Goal: Obtain resource: Obtain resource

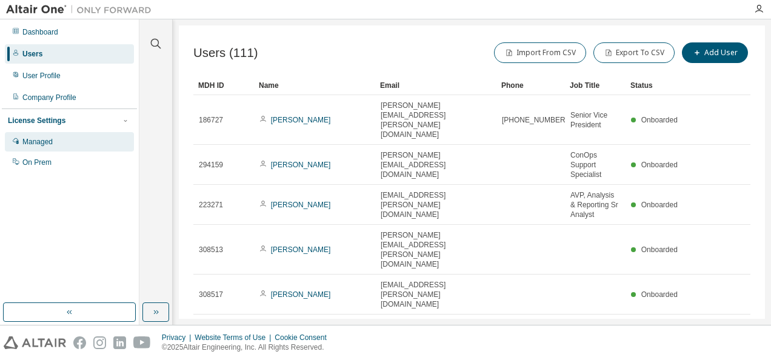
click at [51, 142] on div "Managed" at bounding box center [37, 142] width 30 height 10
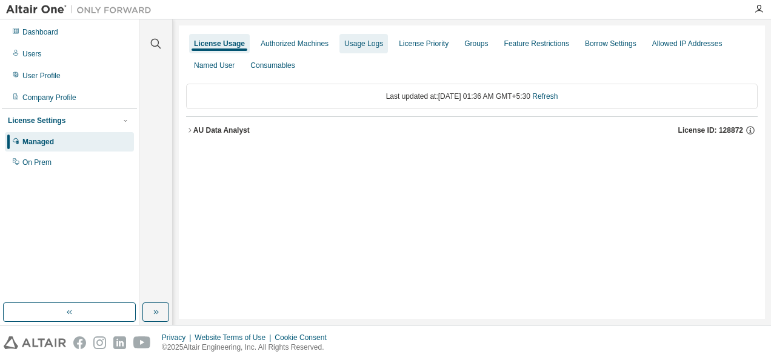
click at [353, 44] on div "Usage Logs" at bounding box center [363, 44] width 39 height 10
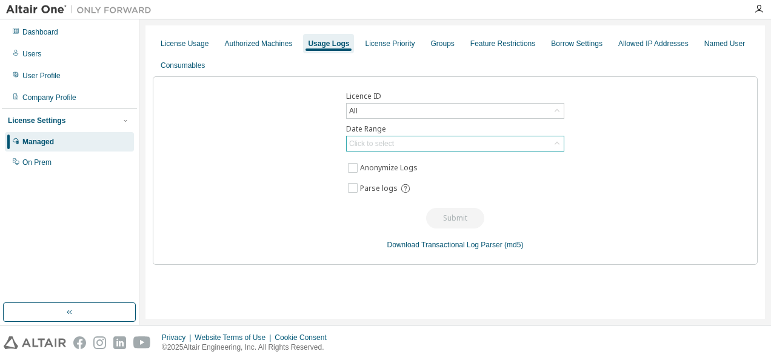
click at [416, 146] on div "Click to select" at bounding box center [455, 143] width 217 height 15
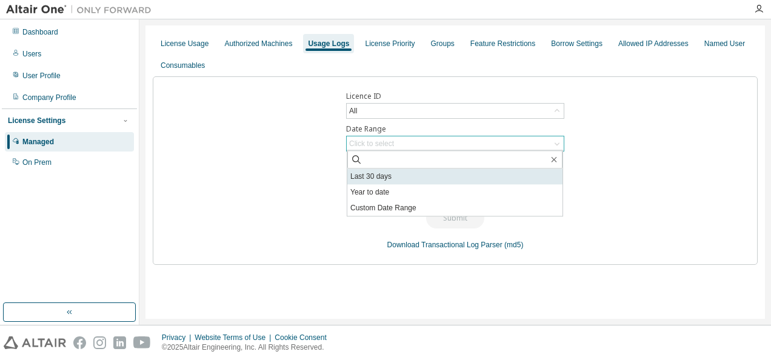
click at [381, 177] on li "Last 30 days" at bounding box center [455, 177] width 215 height 16
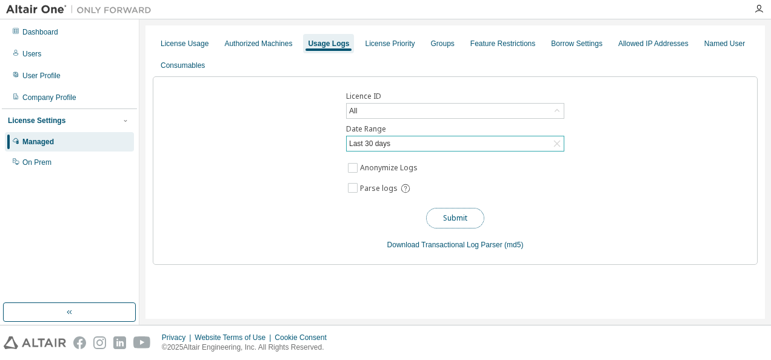
click at [443, 217] on button "Submit" at bounding box center [455, 218] width 58 height 21
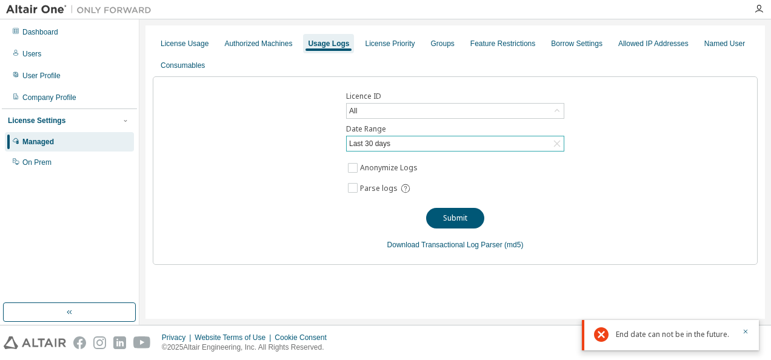
click at [559, 142] on icon at bounding box center [557, 144] width 12 height 12
click at [559, 142] on icon at bounding box center [557, 143] width 5 height 3
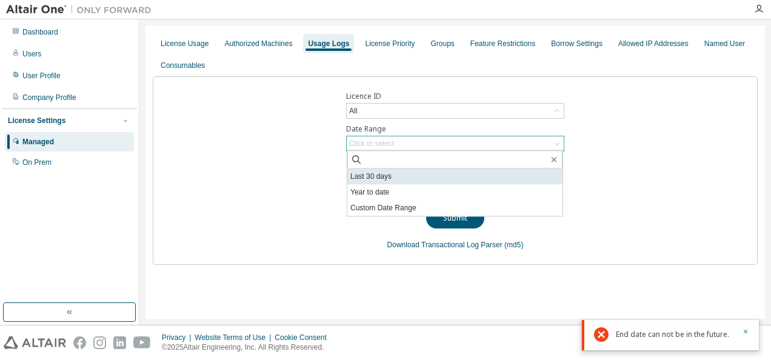
click at [371, 178] on li "Last 30 days" at bounding box center [455, 177] width 215 height 16
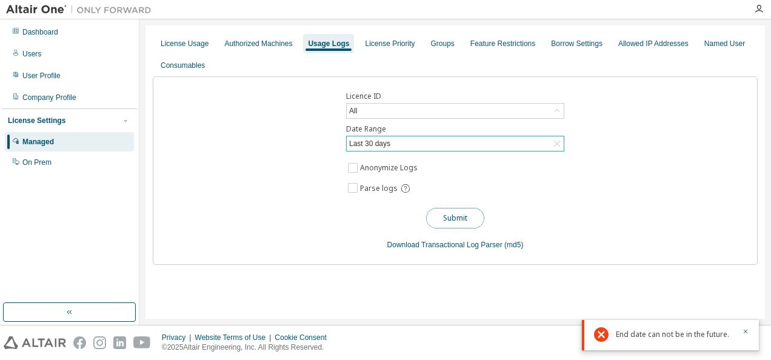
click at [447, 217] on button "Submit" at bounding box center [455, 218] width 58 height 21
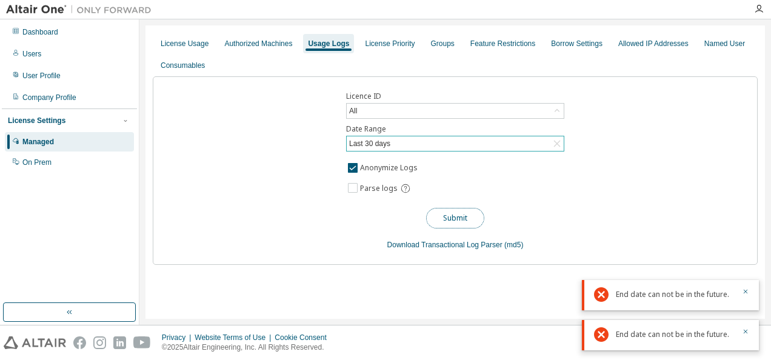
click at [446, 213] on button "Submit" at bounding box center [455, 218] width 58 height 21
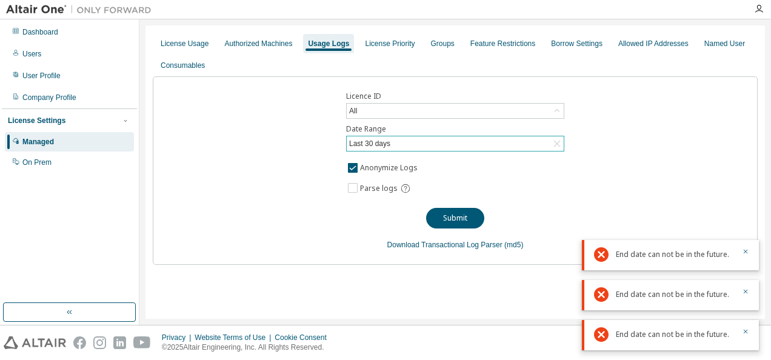
click at [557, 144] on icon at bounding box center [557, 144] width 7 height 7
click at [557, 144] on icon at bounding box center [557, 144] width 12 height 12
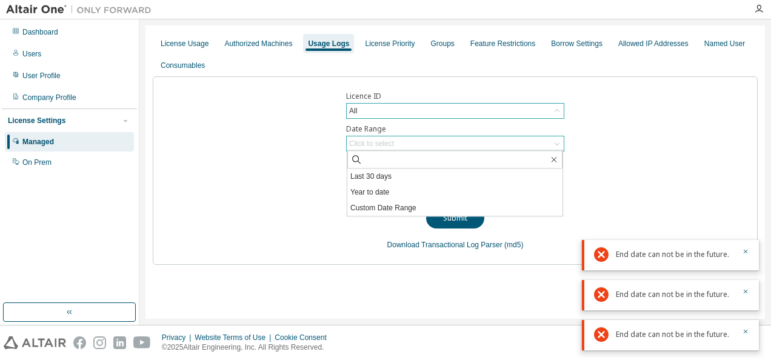
click at [557, 110] on icon at bounding box center [557, 111] width 12 height 12
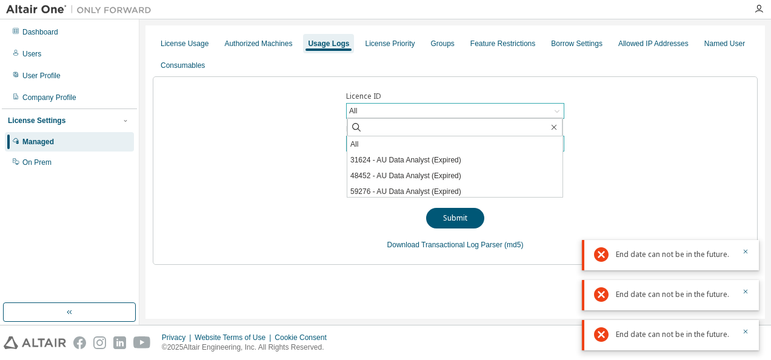
click at [557, 110] on icon at bounding box center [557, 111] width 12 height 12
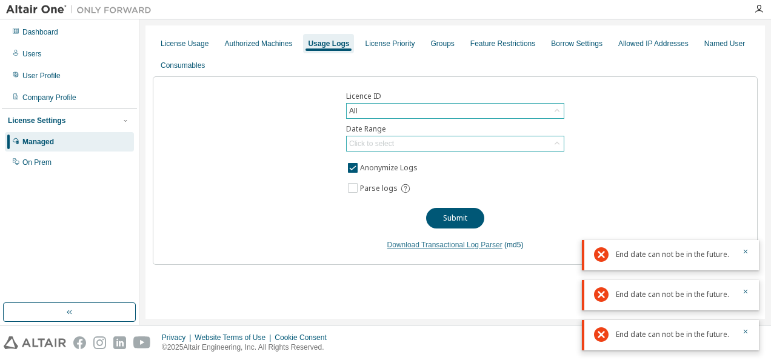
click at [486, 244] on link "Download Transactional Log Parser" at bounding box center [445, 245] width 115 height 8
click at [562, 201] on div "Licence ID All Date Range Click to select Anonymize Logs Parse logs Submit Down…" at bounding box center [455, 170] width 605 height 189
click at [554, 143] on icon at bounding box center [557, 144] width 12 height 12
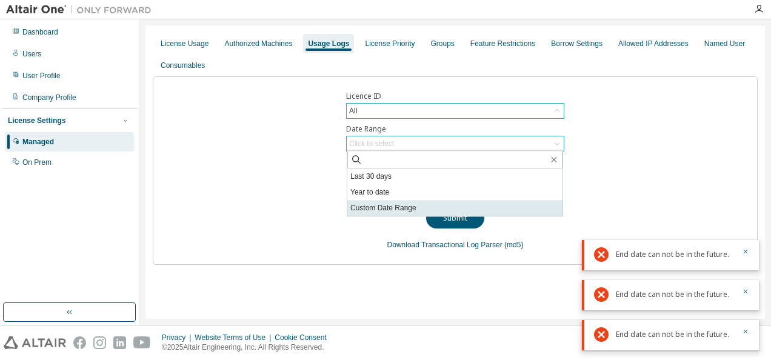
click at [385, 207] on li "Custom Date Range" at bounding box center [455, 208] width 215 height 16
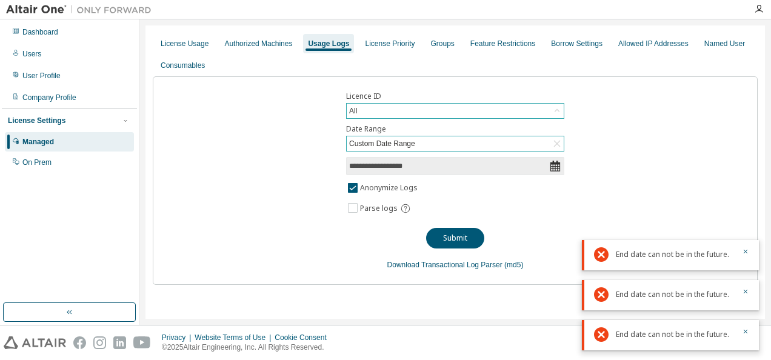
click at [554, 167] on icon at bounding box center [555, 166] width 12 height 12
click at [511, 153] on div "**********" at bounding box center [455, 180] width 605 height 209
click at [511, 164] on input "**********" at bounding box center [449, 166] width 200 height 12
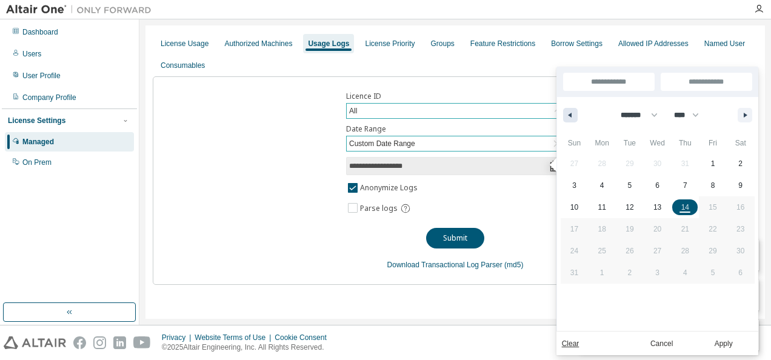
click at [573, 118] on button "button" at bounding box center [570, 115] width 15 height 15
select select "*"
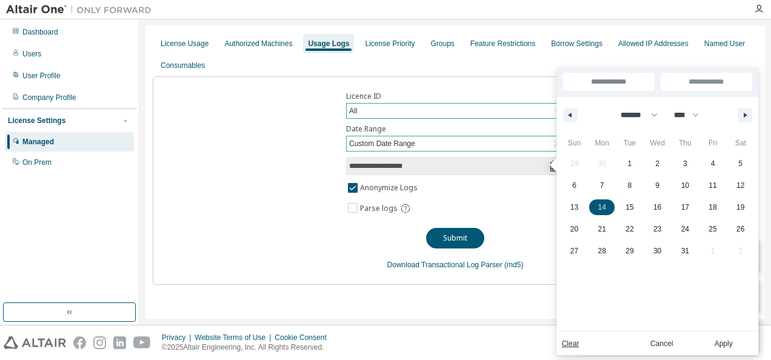
click at [603, 207] on span "14" at bounding box center [603, 208] width 8 height 22
type input "*"
type input "**********"
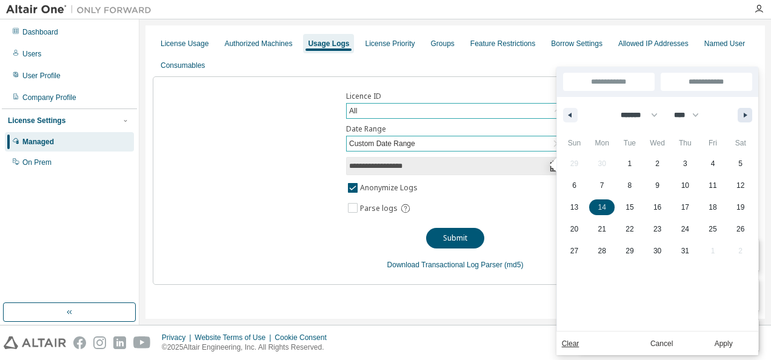
click at [742, 112] on button "button" at bounding box center [745, 115] width 15 height 15
select select "*"
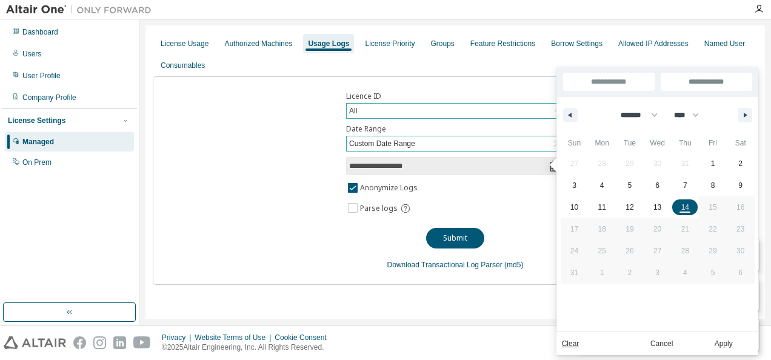
click at [687, 206] on span "14" at bounding box center [686, 208] width 8 height 22
type input "**"
type input "**********"
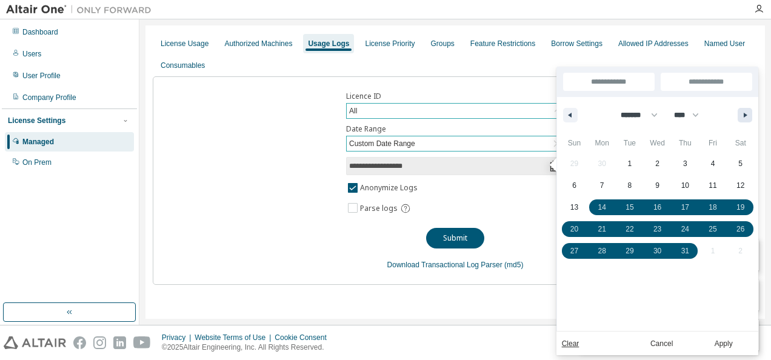
click at [745, 113] on icon "button" at bounding box center [747, 115] width 6 height 5
select select "*"
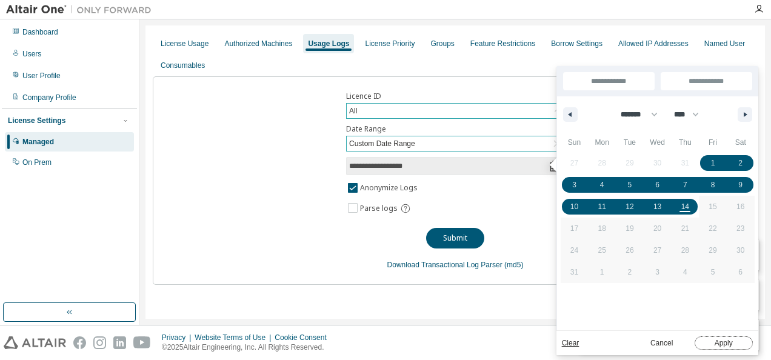
click at [718, 344] on button "Apply" at bounding box center [724, 343] width 58 height 13
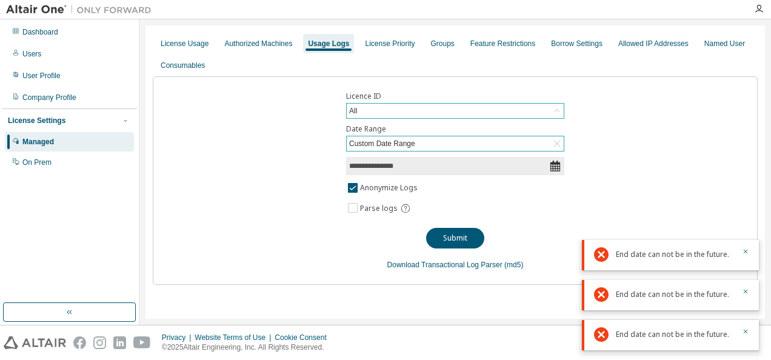
click at [343, 192] on div "**********" at bounding box center [455, 180] width 605 height 209
click at [456, 235] on button "Submit" at bounding box center [455, 238] width 58 height 21
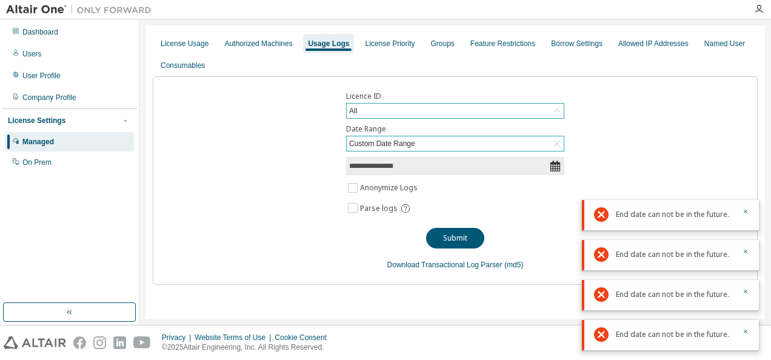
click at [556, 169] on icon at bounding box center [555, 166] width 12 height 12
click at [520, 165] on input "**********" at bounding box center [449, 166] width 200 height 12
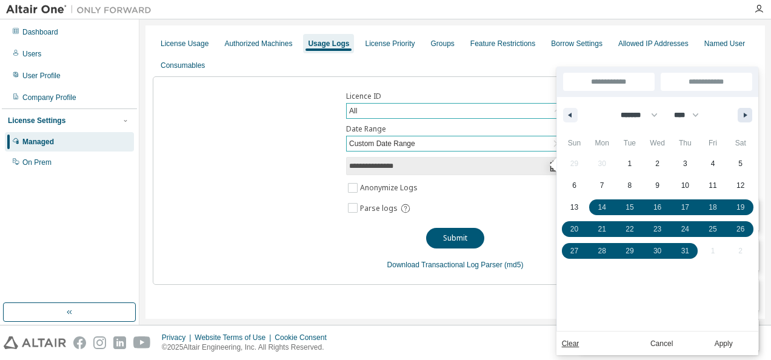
click at [747, 116] on icon "button" at bounding box center [747, 115] width 6 height 5
select select "*"
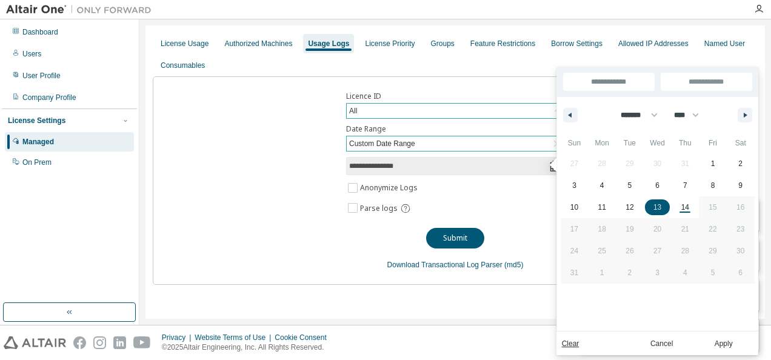
click at [657, 207] on span "13" at bounding box center [658, 208] width 8 height 22
type input "*"
type input "**********"
click at [566, 107] on div "******* ******** ***** ***** *** **** **** ****** ********* ******* ******** **…" at bounding box center [657, 115] width 201 height 36
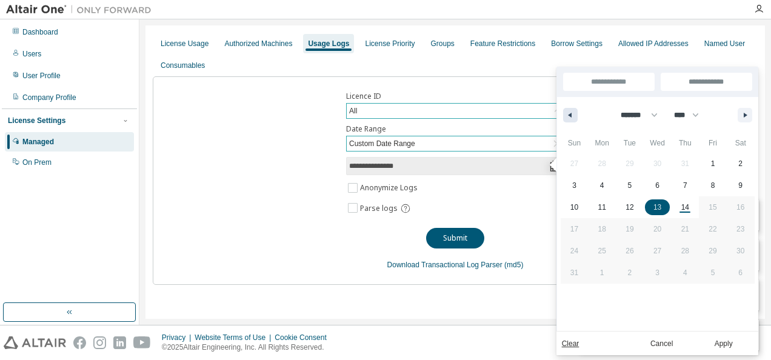
click at [569, 114] on icon "button" at bounding box center [569, 115] width 6 height 5
select select "*"
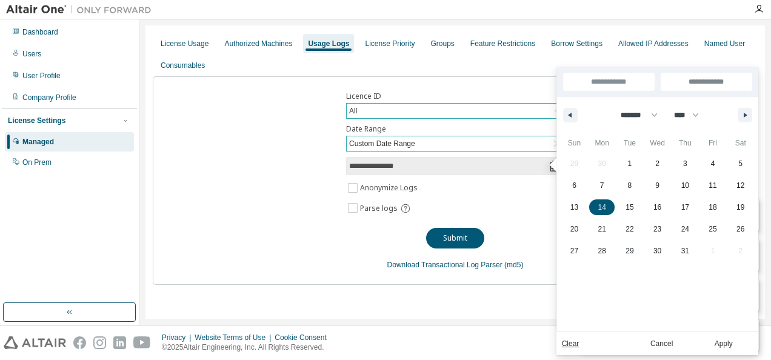
click at [605, 205] on span "14" at bounding box center [603, 208] width 8 height 22
type input "**********"
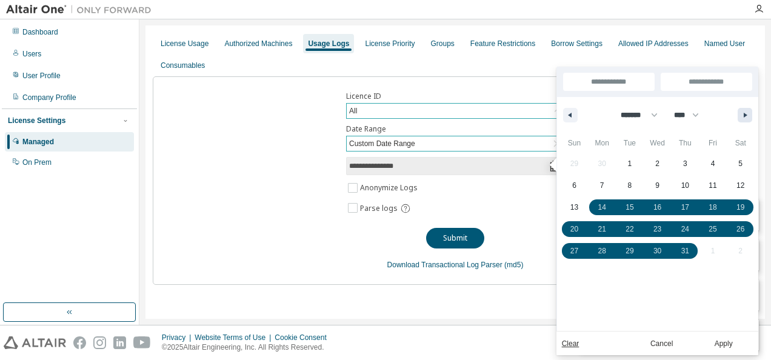
click at [748, 114] on icon "button" at bounding box center [747, 115] width 6 height 5
select select "*"
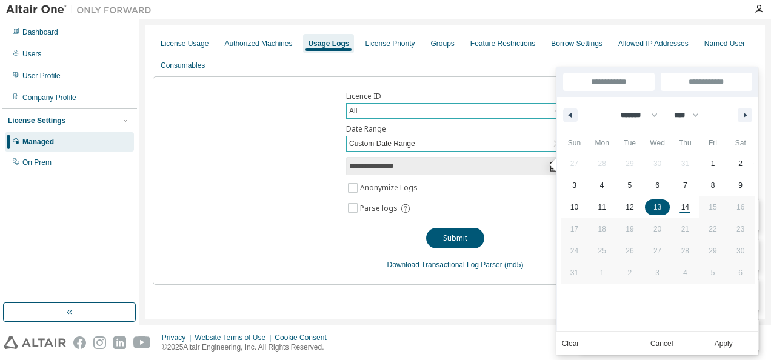
click at [656, 208] on span "13" at bounding box center [658, 208] width 8 height 22
type input "**********"
click at [568, 115] on icon "button" at bounding box center [569, 115] width 6 height 5
select select "*"
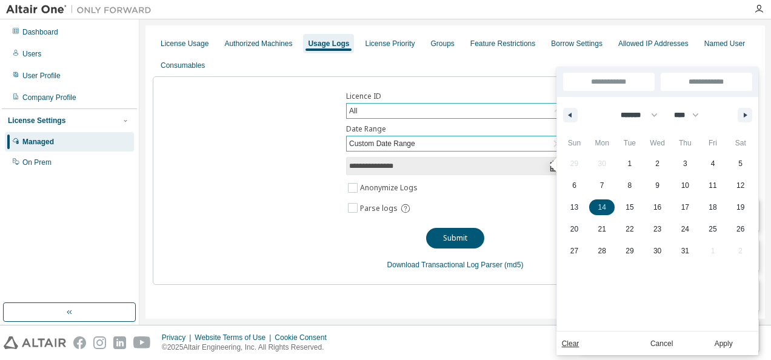
click at [600, 208] on span "14" at bounding box center [603, 208] width 8 height 22
type input "**********"
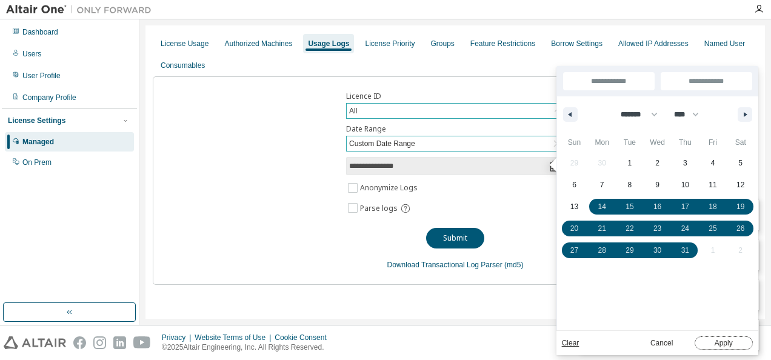
click at [721, 346] on button "Apply" at bounding box center [724, 343] width 58 height 13
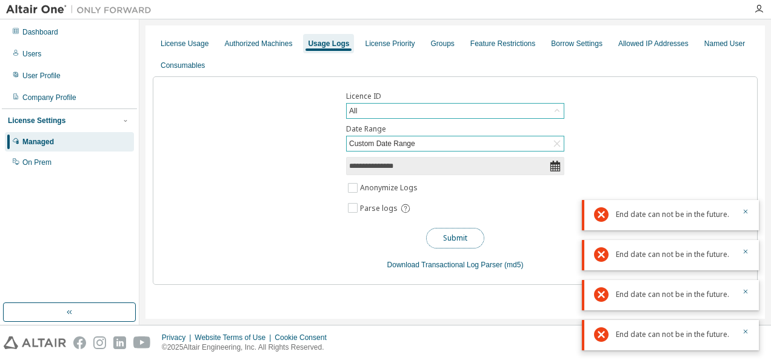
click at [464, 241] on button "Submit" at bounding box center [455, 238] width 58 height 21
click at [744, 210] on icon "button" at bounding box center [745, 211] width 7 height 7
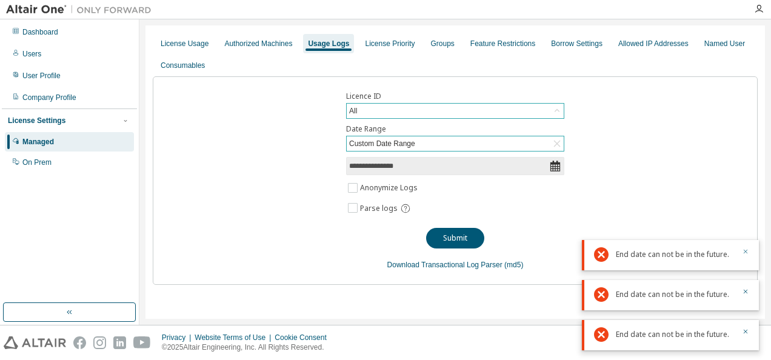
click at [745, 251] on icon "button" at bounding box center [746, 252] width 4 height 4
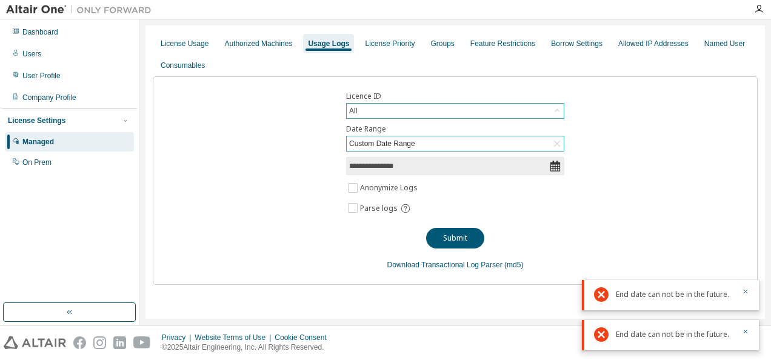
click at [746, 292] on icon "button" at bounding box center [746, 292] width 4 height 4
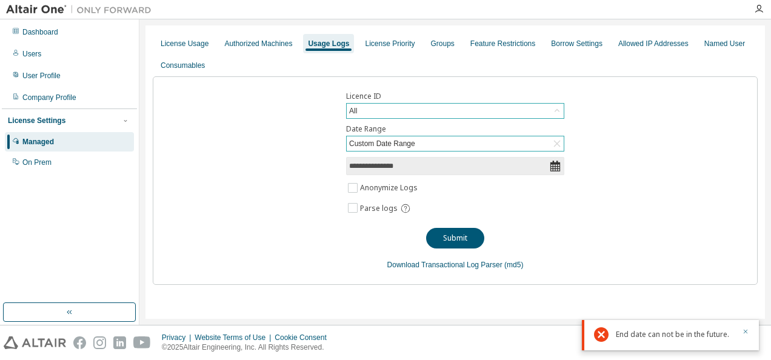
click at [745, 329] on icon "button" at bounding box center [745, 331] width 7 height 7
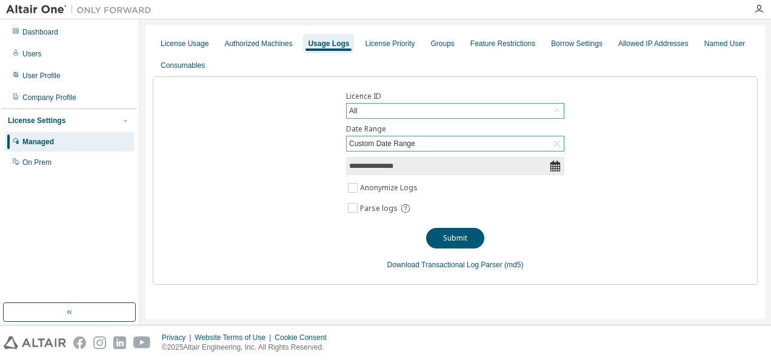
click at [590, 258] on div "**********" at bounding box center [455, 180] width 605 height 209
click at [555, 144] on icon at bounding box center [557, 144] width 12 height 12
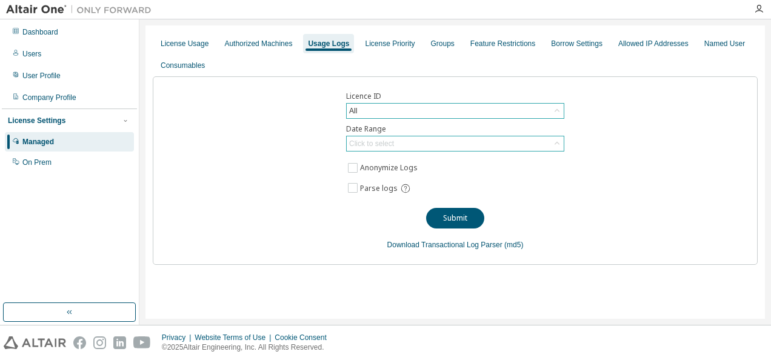
click at [555, 144] on icon at bounding box center [557, 144] width 12 height 12
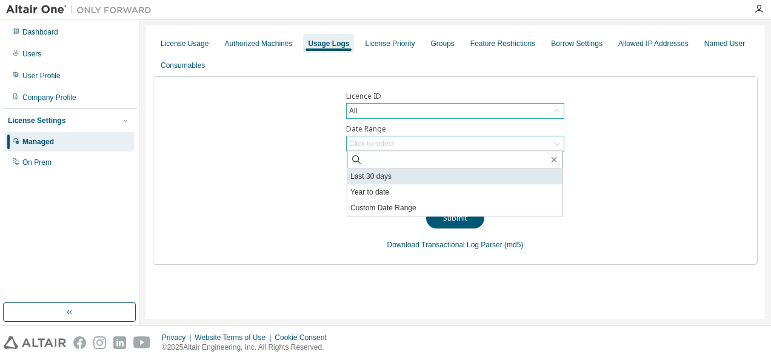
click at [435, 176] on li "Last 30 days" at bounding box center [455, 177] width 215 height 16
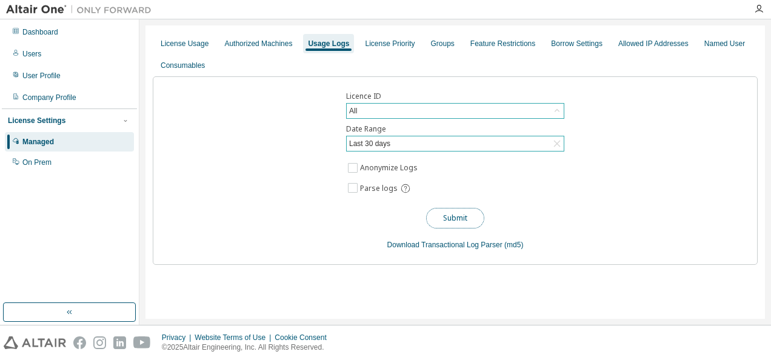
click at [454, 218] on button "Submit" at bounding box center [455, 218] width 58 height 21
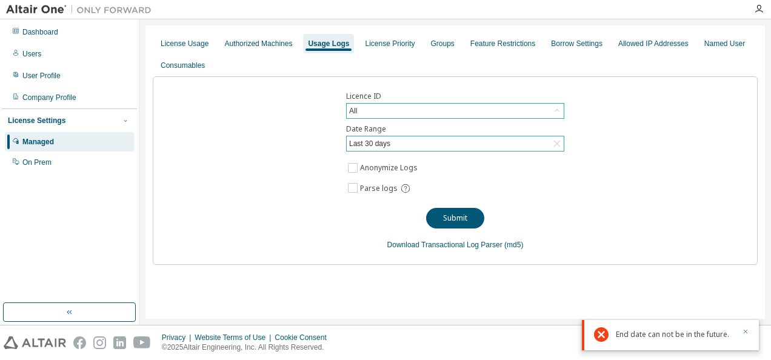
click at [744, 332] on icon "button" at bounding box center [745, 331] width 7 height 7
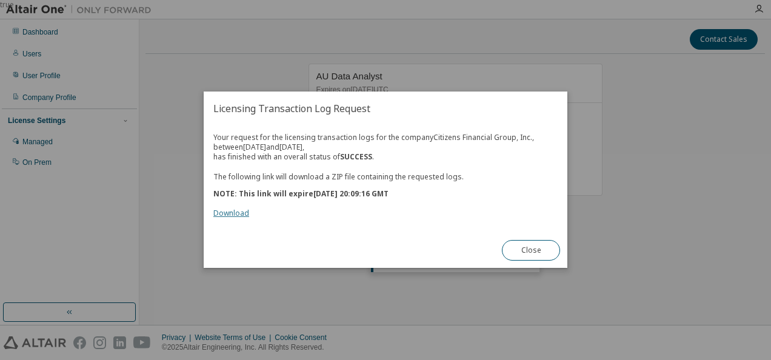
click at [240, 216] on link "Download" at bounding box center [231, 214] width 36 height 10
click at [637, 229] on div "true" at bounding box center [385, 180] width 771 height 360
